Goal: Task Accomplishment & Management: Manage account settings

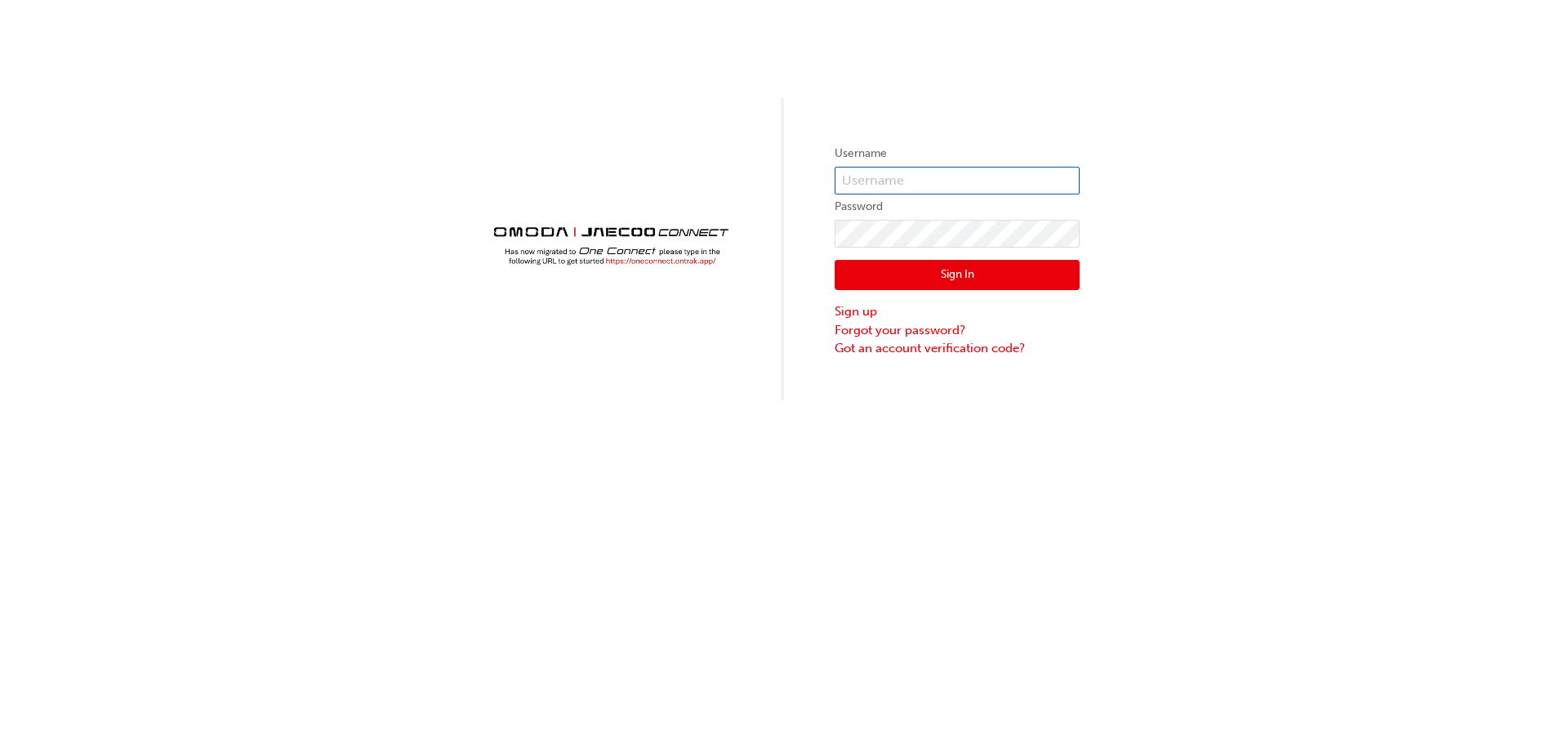
click at [910, 170] on input "text" at bounding box center [957, 180] width 245 height 28
type input "CHNZ0065"
click at [897, 333] on link "Forgot your password?" at bounding box center [957, 331] width 245 height 19
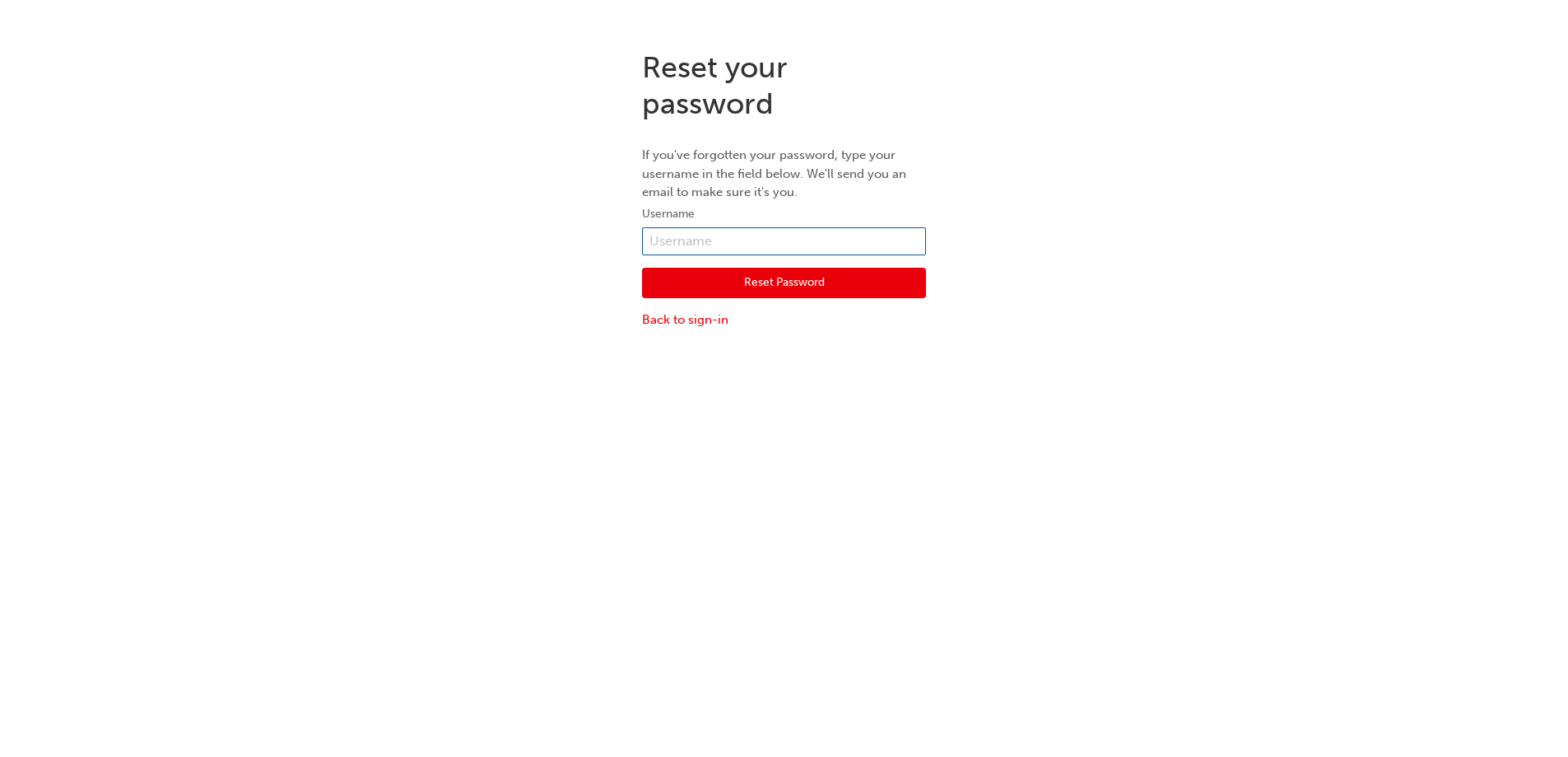
click at [764, 244] on input "text" at bounding box center [784, 241] width 284 height 28
type input "CHNZ0065"
click at [758, 283] on button "Reset Password" at bounding box center [784, 284] width 284 height 31
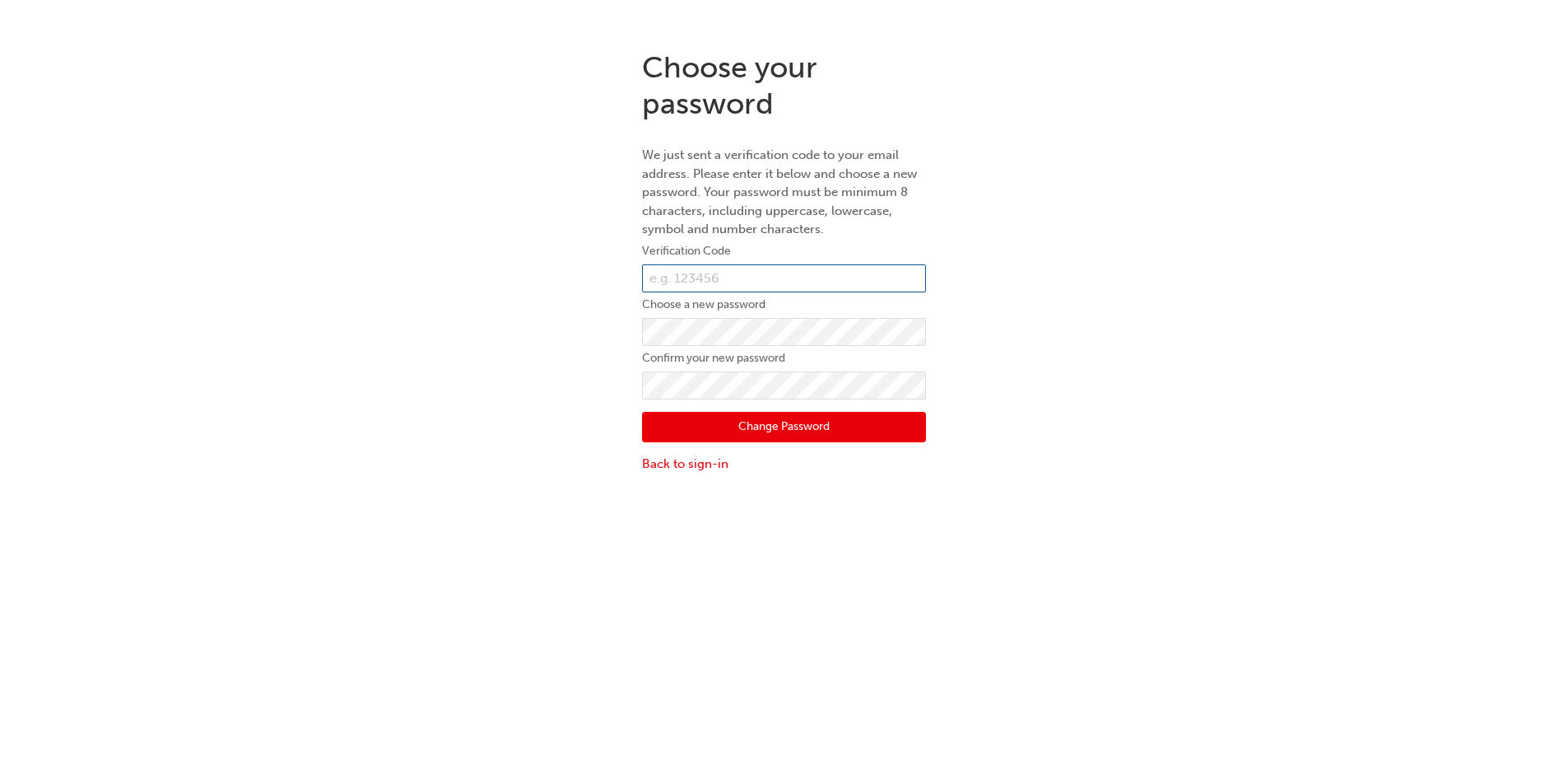
click at [742, 280] on input "text" at bounding box center [784, 278] width 284 height 28
type input "262230"
click at [759, 433] on button "Change Password" at bounding box center [784, 427] width 284 height 31
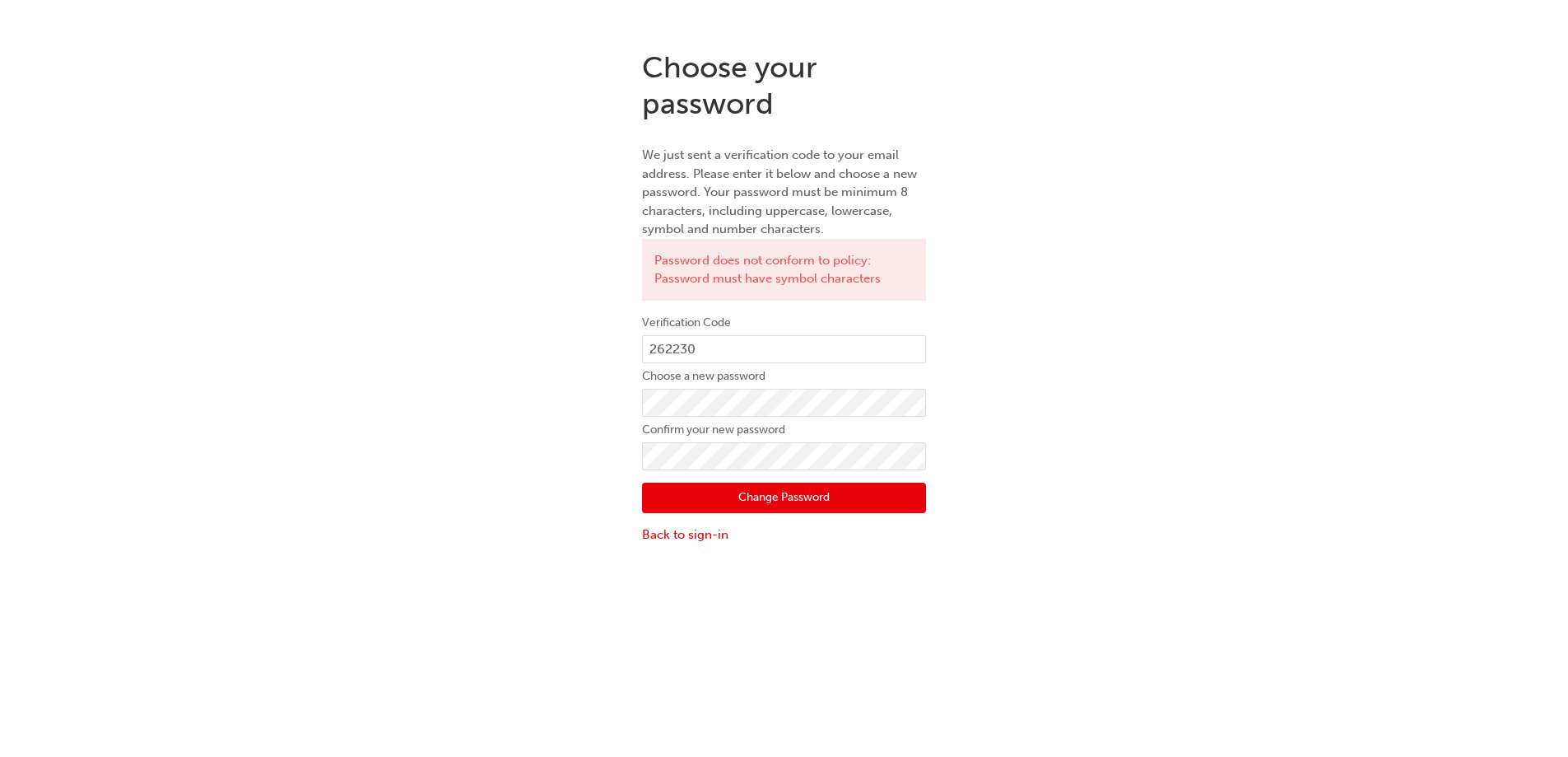
click at [752, 500] on button "Change Password" at bounding box center [784, 499] width 284 height 31
click at [791, 498] on button "Change Password" at bounding box center [784, 499] width 284 height 31
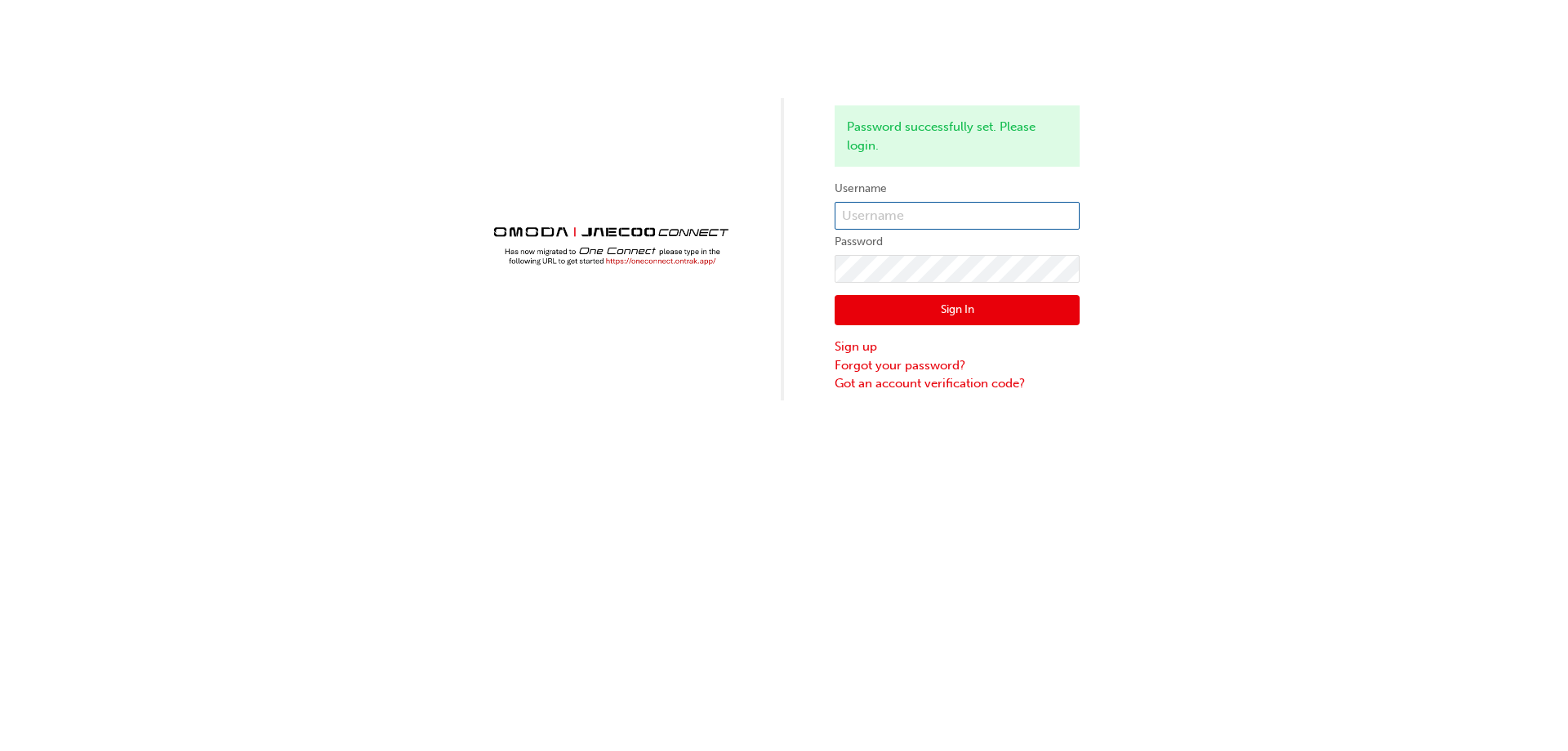
click at [865, 216] on input "text" at bounding box center [957, 215] width 245 height 28
type input "CHNZ0065"
click at [927, 316] on button "Sign In" at bounding box center [957, 310] width 245 height 31
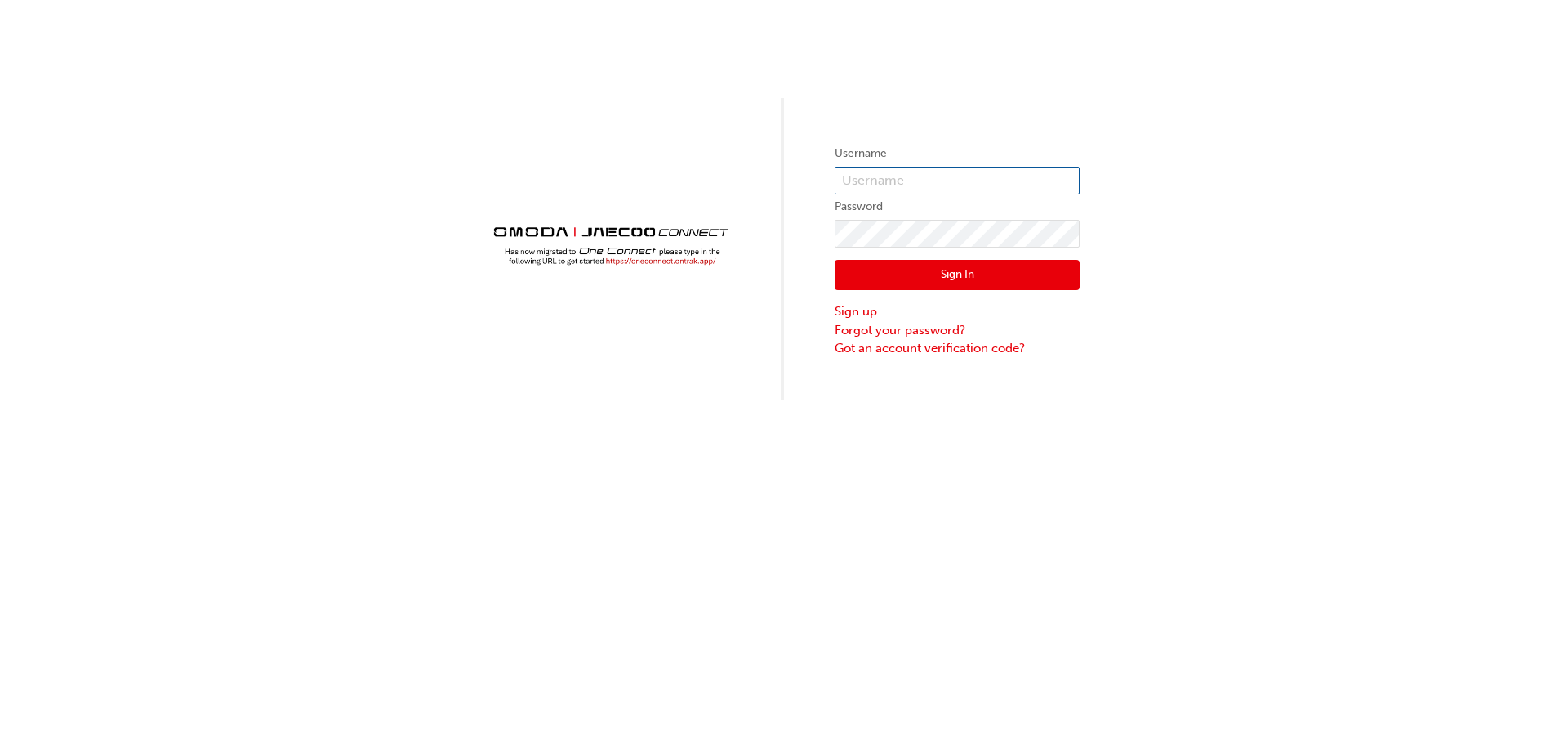
click at [926, 166] on input "text" at bounding box center [957, 180] width 245 height 28
type input "CHNZ0065"
click at [906, 275] on button "Sign In" at bounding box center [957, 276] width 245 height 31
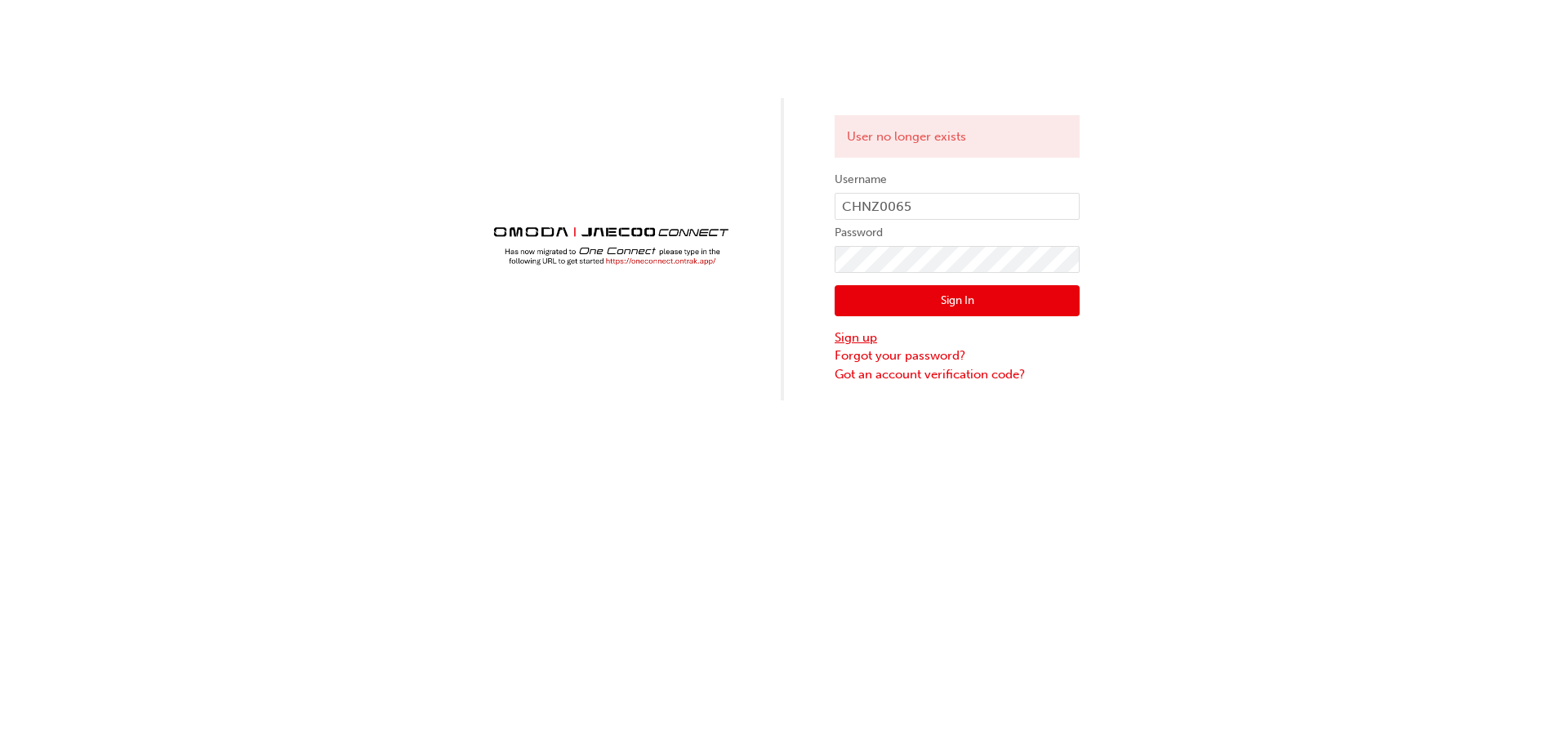
click at [848, 336] on link "Sign up" at bounding box center [957, 338] width 245 height 19
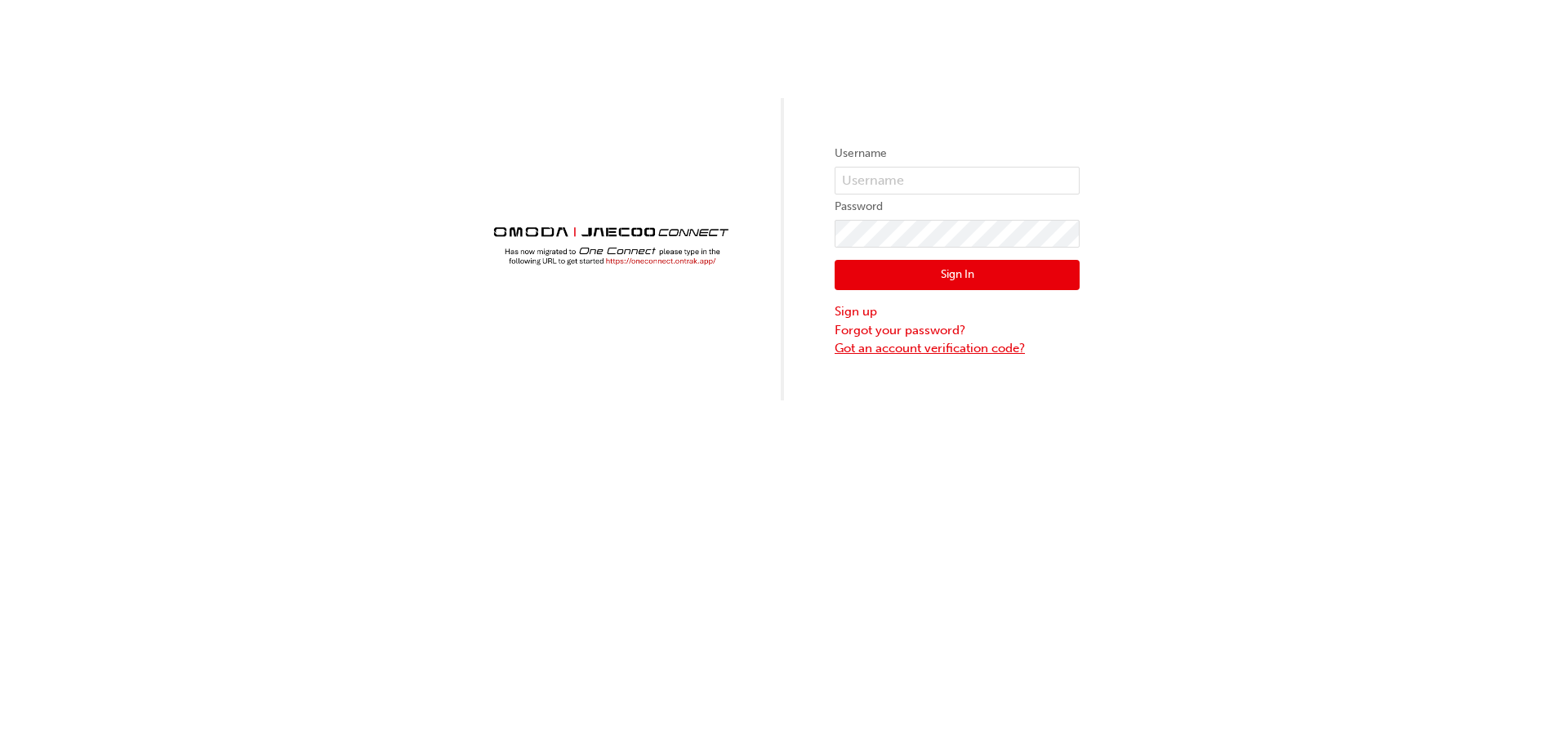
click at [948, 346] on link "Got an account verification code?" at bounding box center [957, 348] width 245 height 19
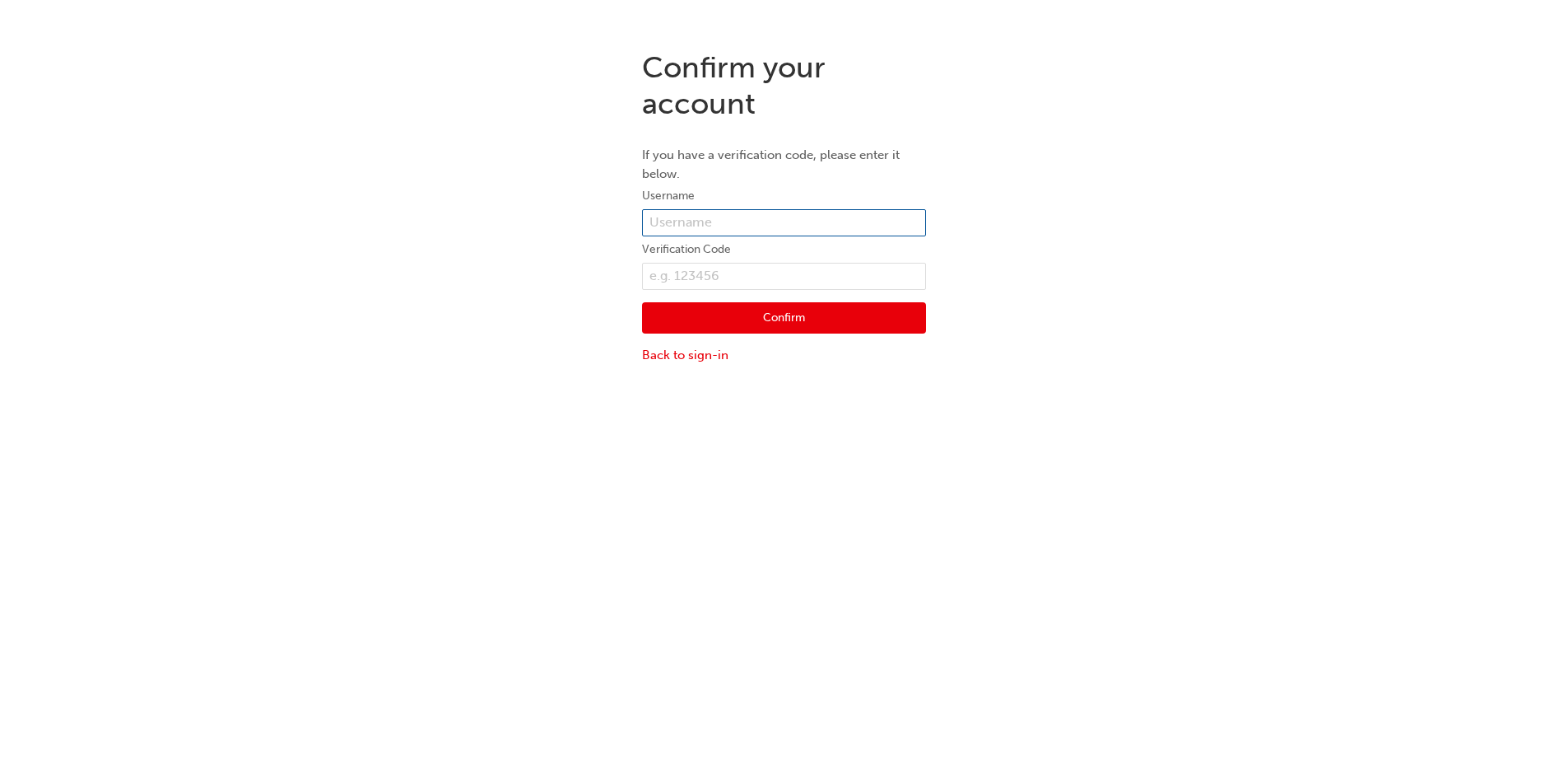
click at [708, 230] on input "text" at bounding box center [784, 223] width 284 height 28
type input "MS16504"
click at [685, 273] on input "text" at bounding box center [784, 276] width 284 height 28
click at [793, 268] on input "text" at bounding box center [784, 276] width 284 height 28
type input "262230"
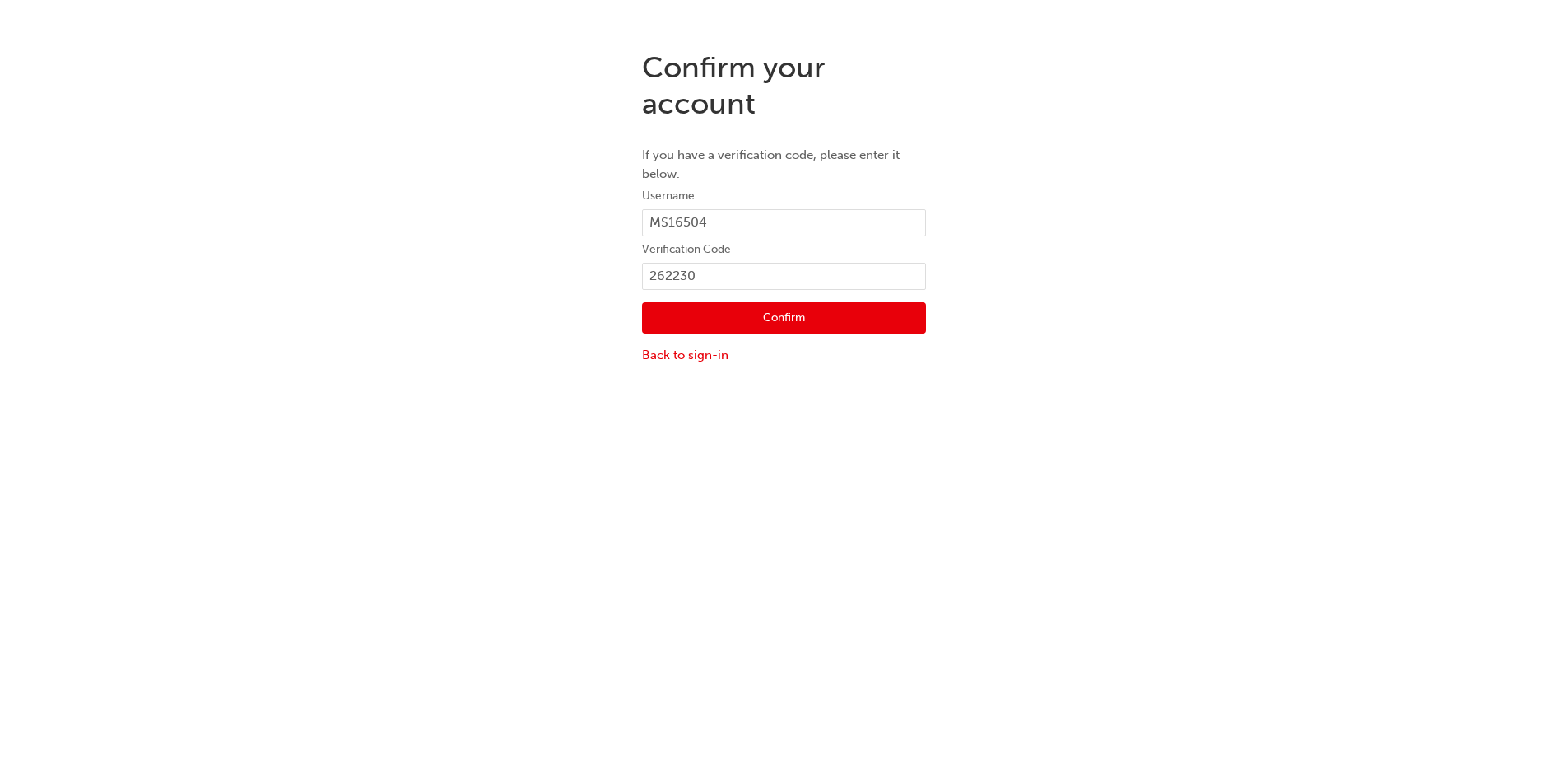
click at [736, 305] on button "Confirm" at bounding box center [784, 317] width 284 height 31
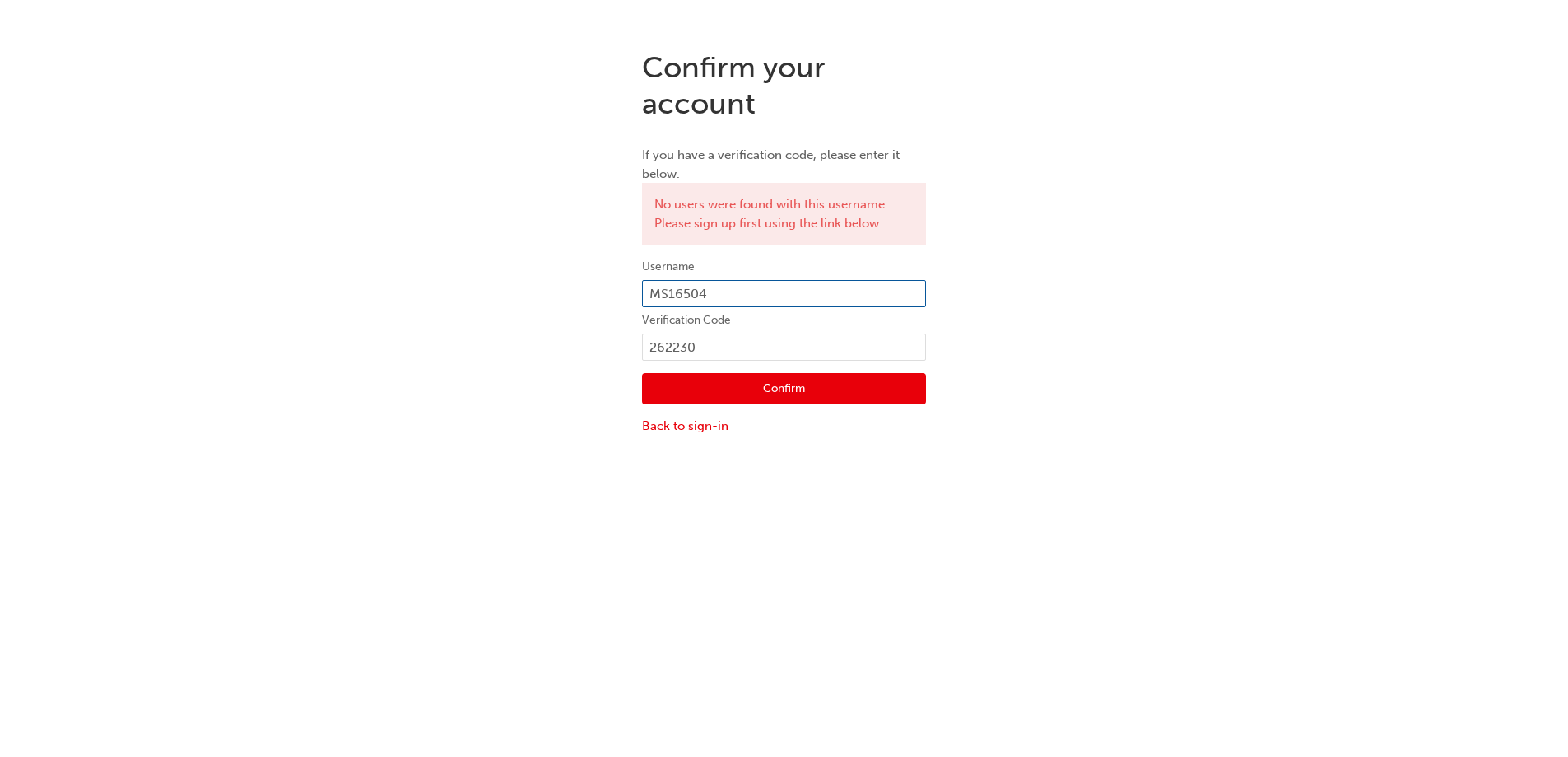
click at [731, 292] on input "MS16504" at bounding box center [784, 293] width 284 height 28
type input "M"
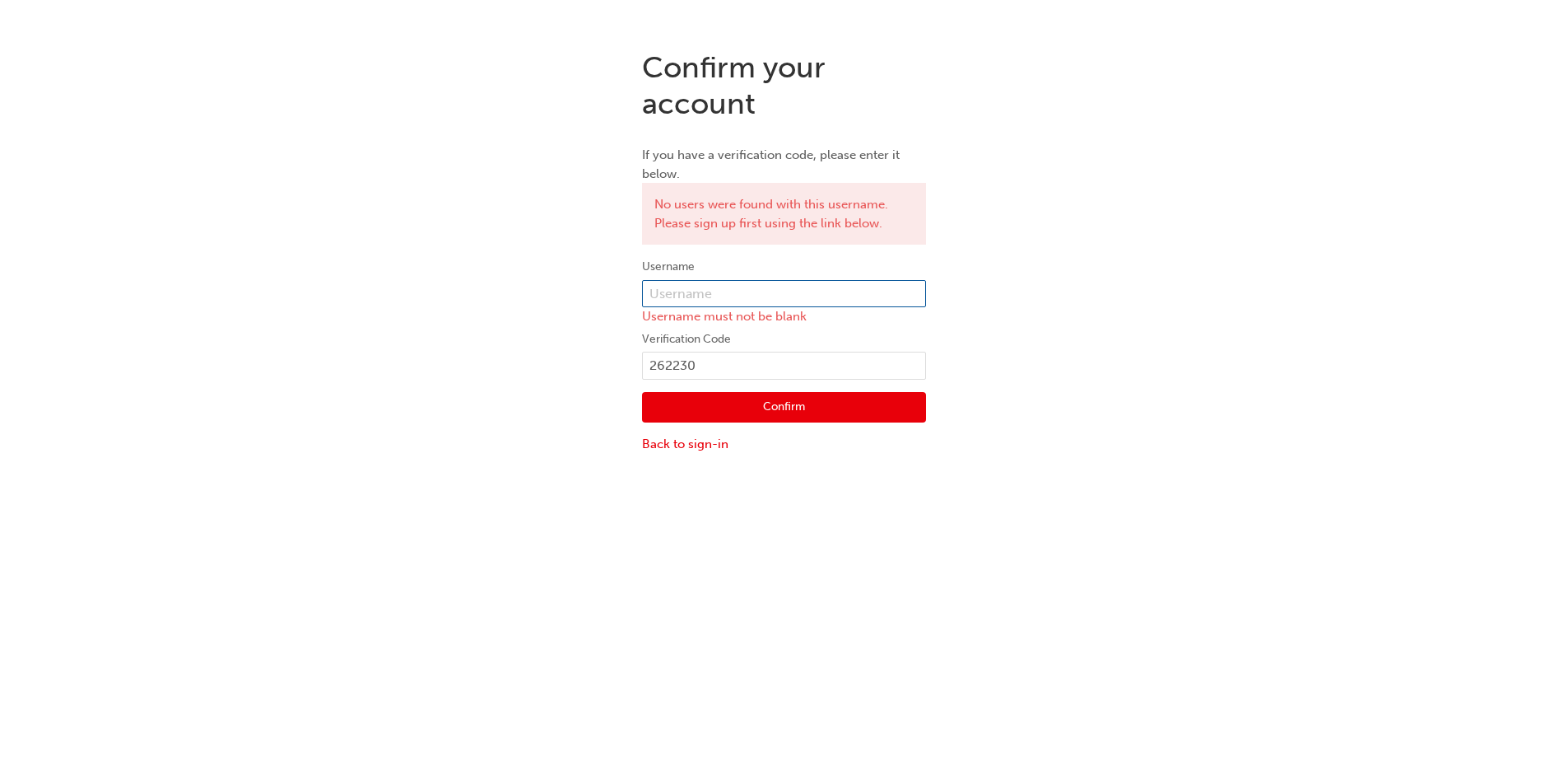
click at [731, 292] on input "text" at bounding box center [784, 293] width 284 height 28
type input "CHNZ0065"
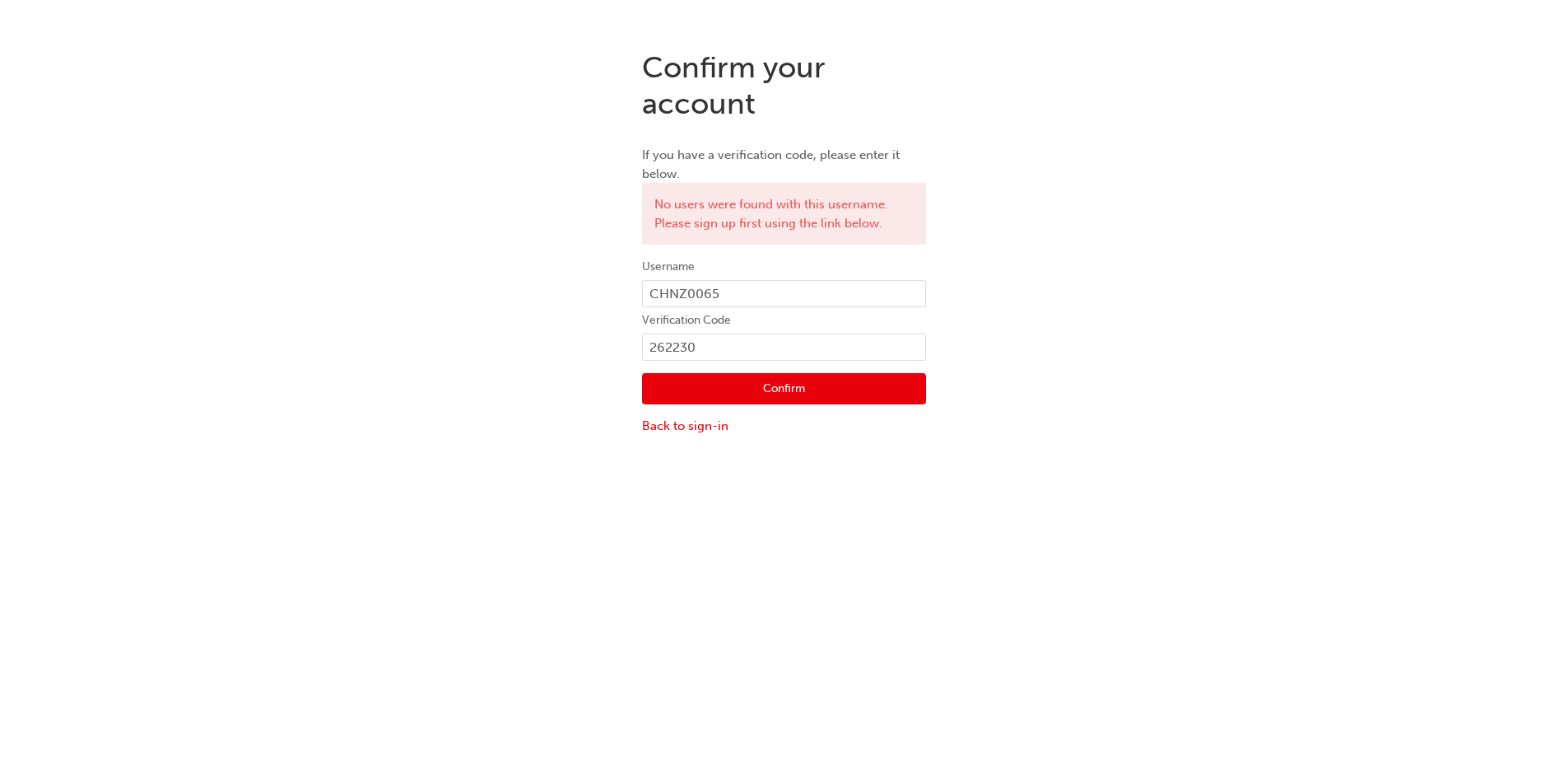
click at [714, 390] on button "Confirm" at bounding box center [784, 389] width 284 height 31
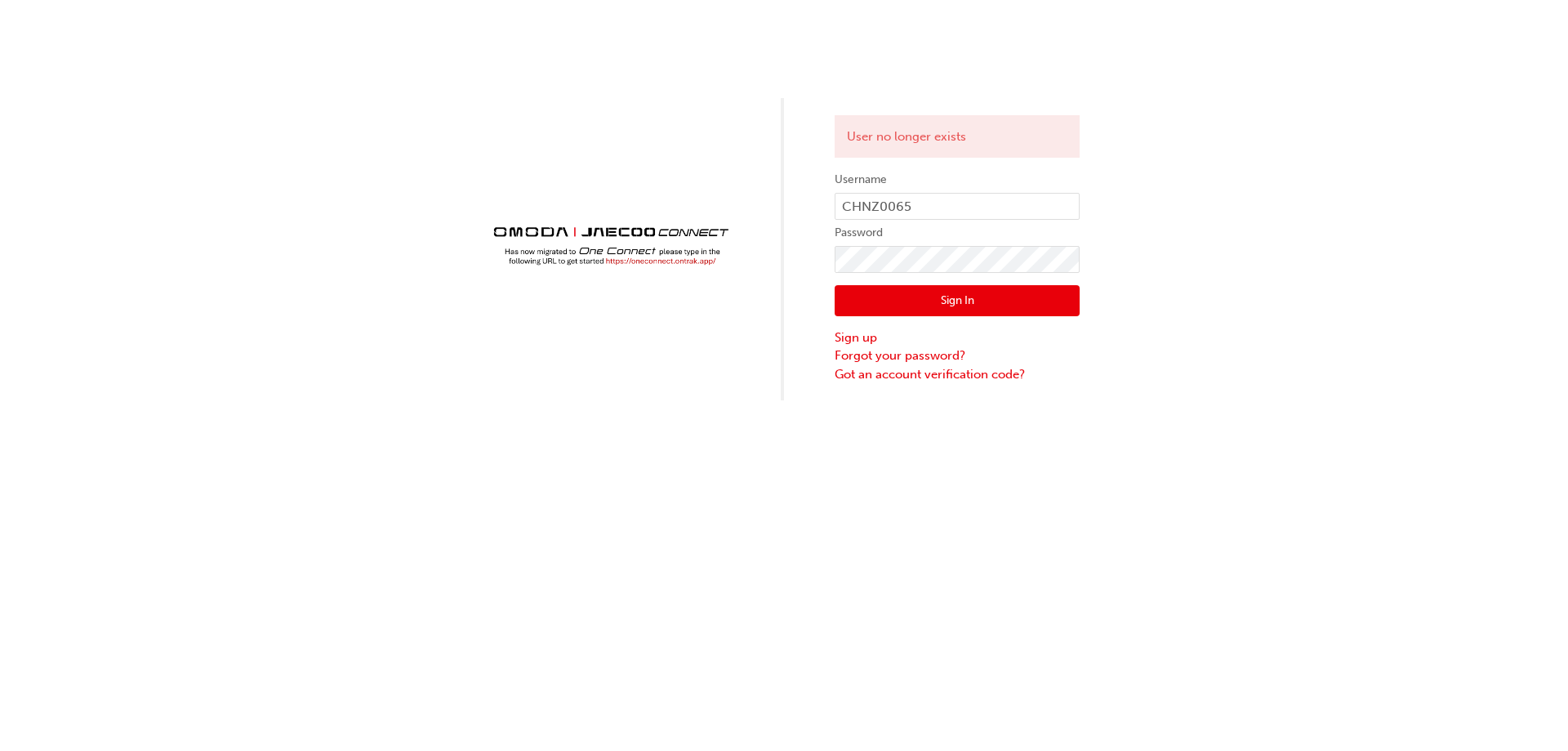
click at [940, 295] on button "Sign In" at bounding box center [957, 300] width 245 height 31
click at [422, 31] on div "User no longer exists Username CHNZ0065 Password Sign In Sign up Forgot your pa…" at bounding box center [784, 200] width 1568 height 401
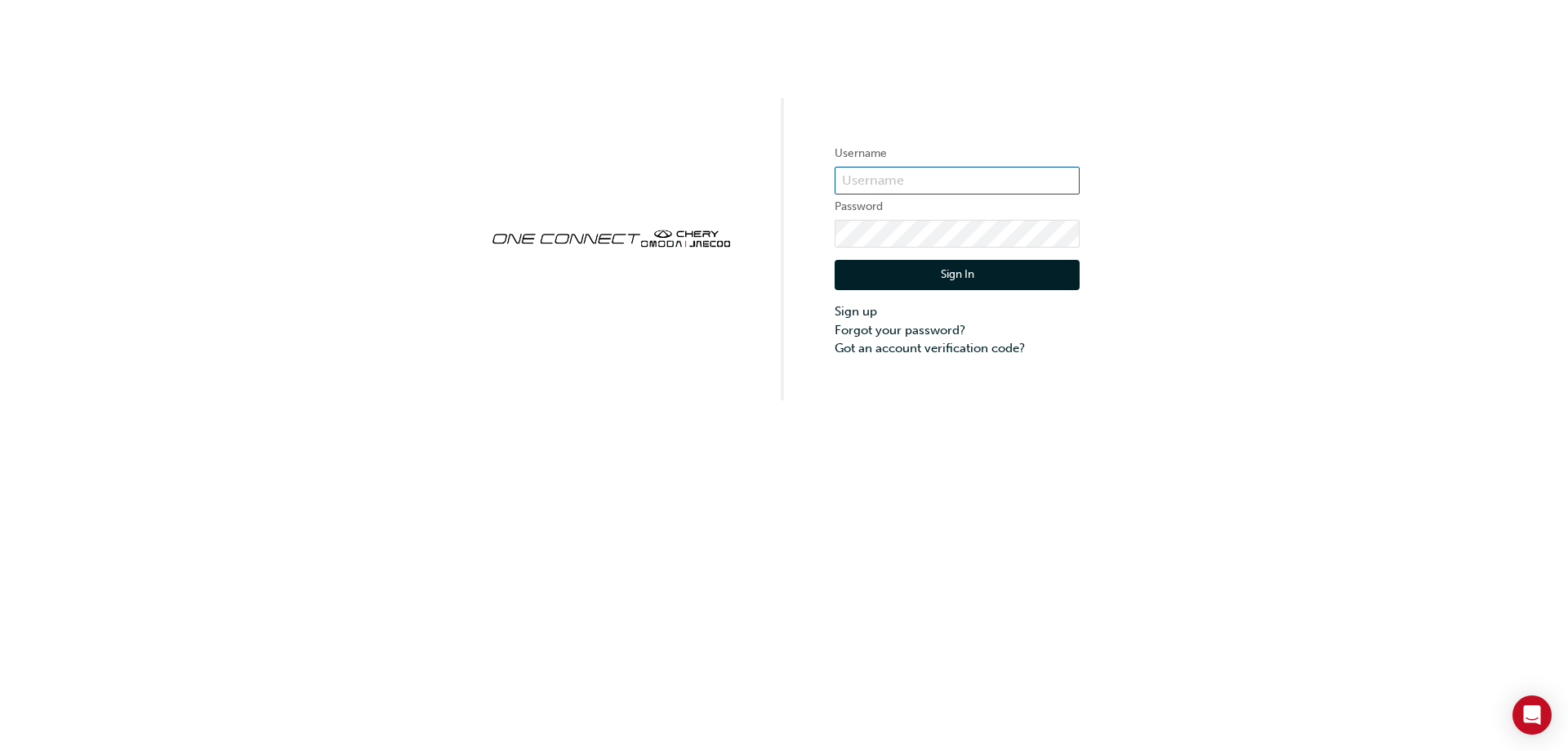
click at [889, 176] on input "text" at bounding box center [957, 180] width 245 height 28
type input "CHNZ0065"
click at [904, 267] on button "Sign In" at bounding box center [957, 276] width 245 height 31
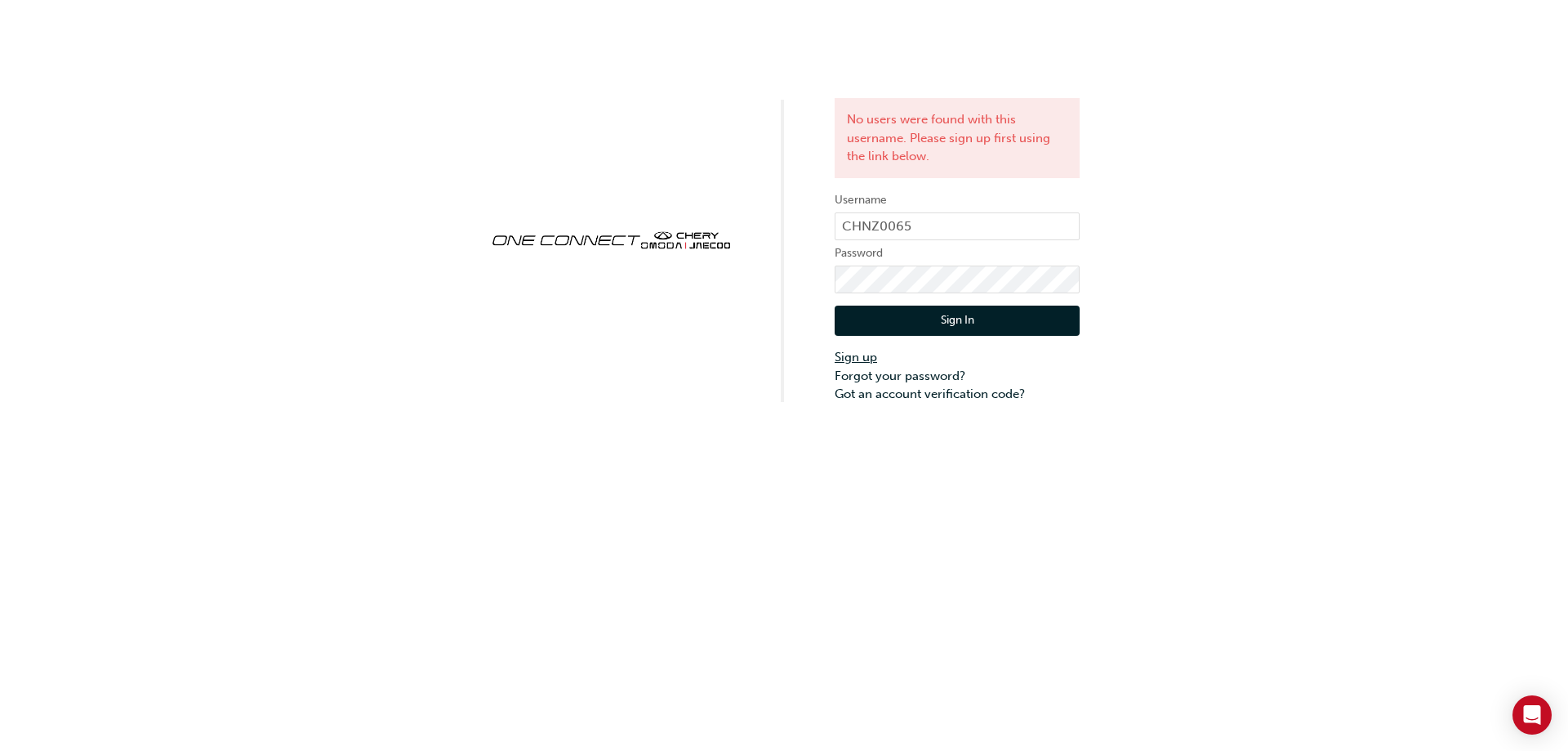
click at [841, 360] on link "Sign up" at bounding box center [957, 358] width 245 height 19
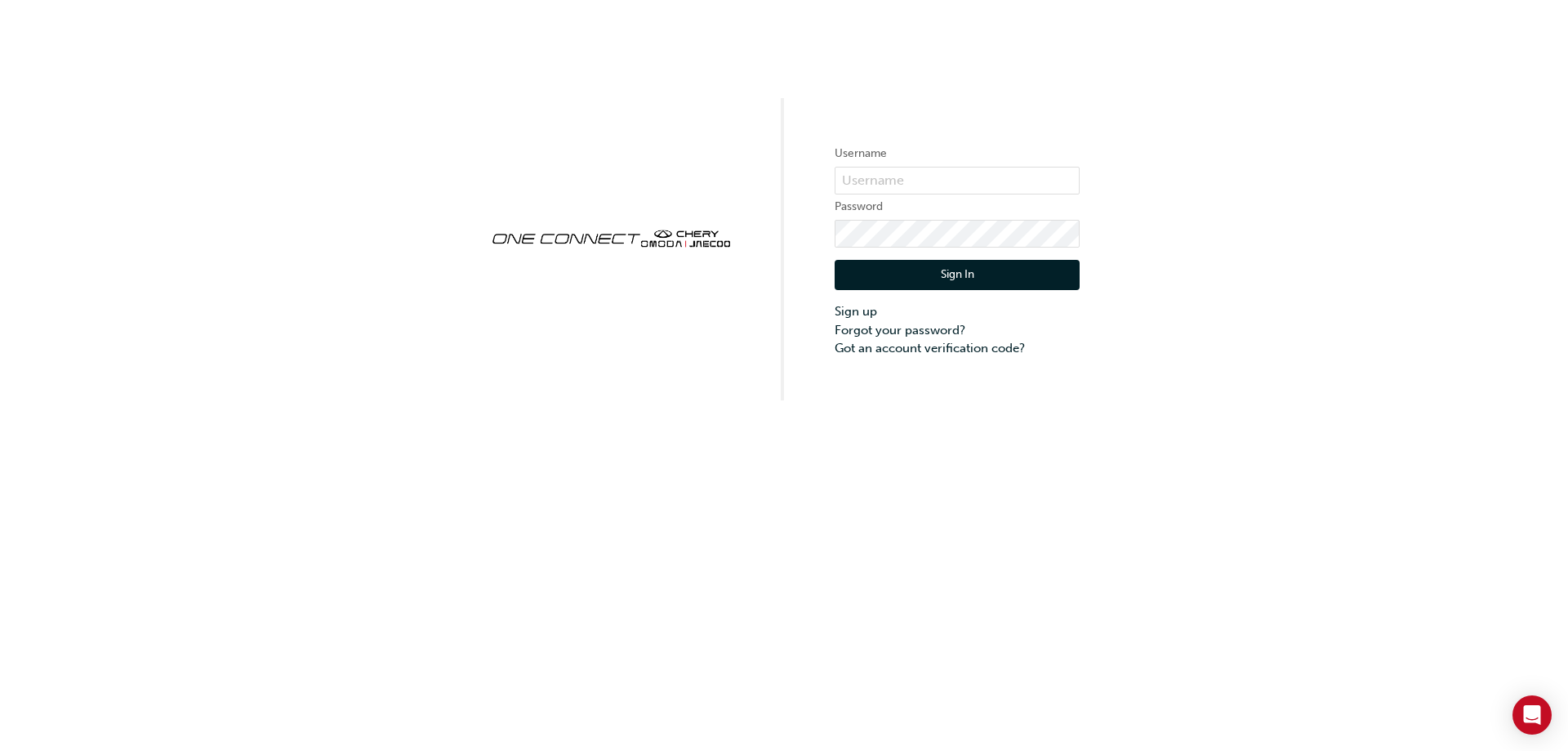
click at [865, 166] on form "Username Password Sign In Sign up Forgot your password? Got an account verifica…" at bounding box center [957, 250] width 245 height 213
click at [865, 180] on input "text" at bounding box center [957, 180] width 245 height 28
type input "CHNZ0065"
click at [915, 269] on button "Sign In" at bounding box center [957, 276] width 245 height 31
